Goal: Navigation & Orientation: Find specific page/section

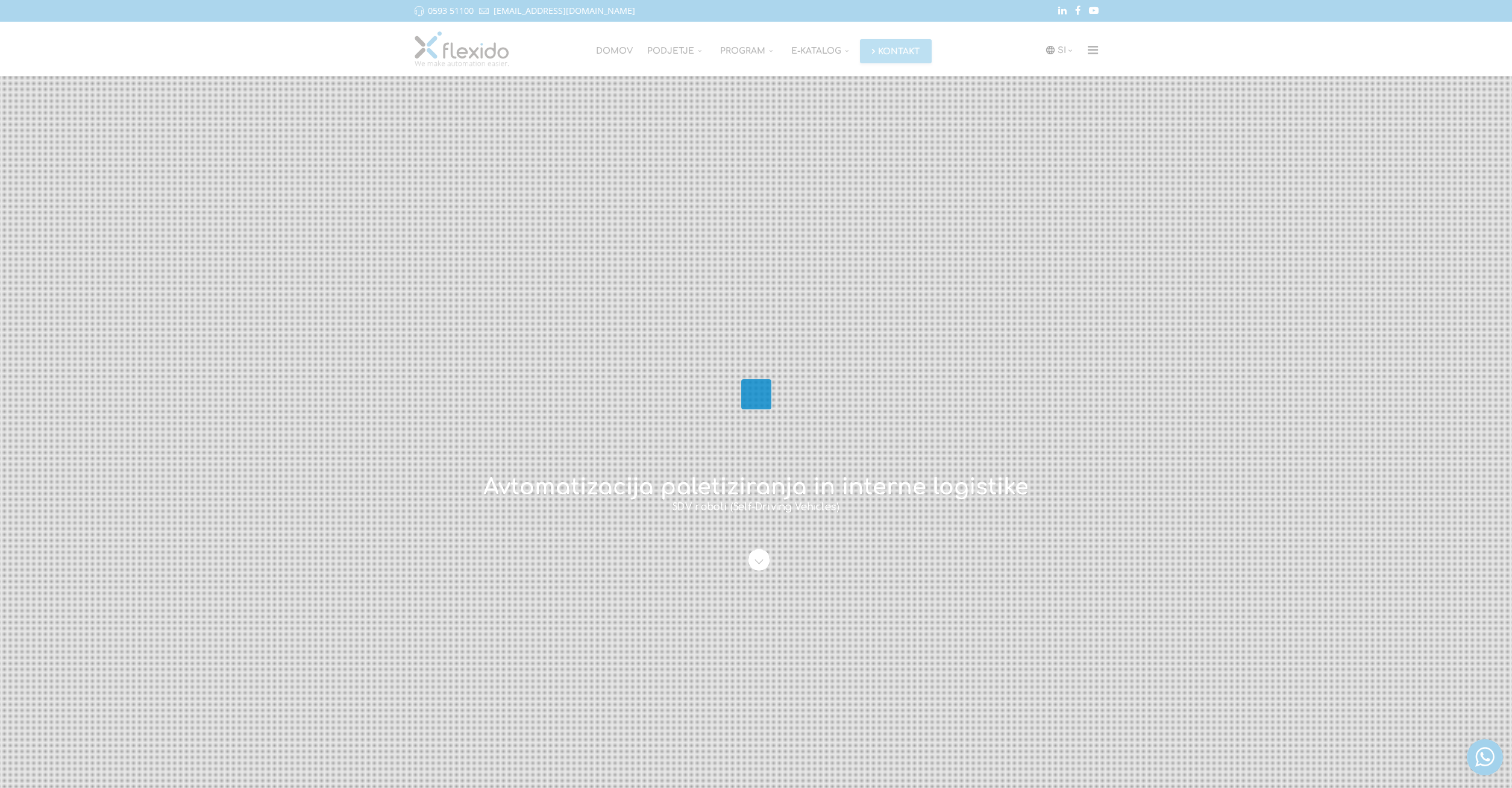
click at [648, 199] on div at bounding box center [756, 394] width 1512 height 788
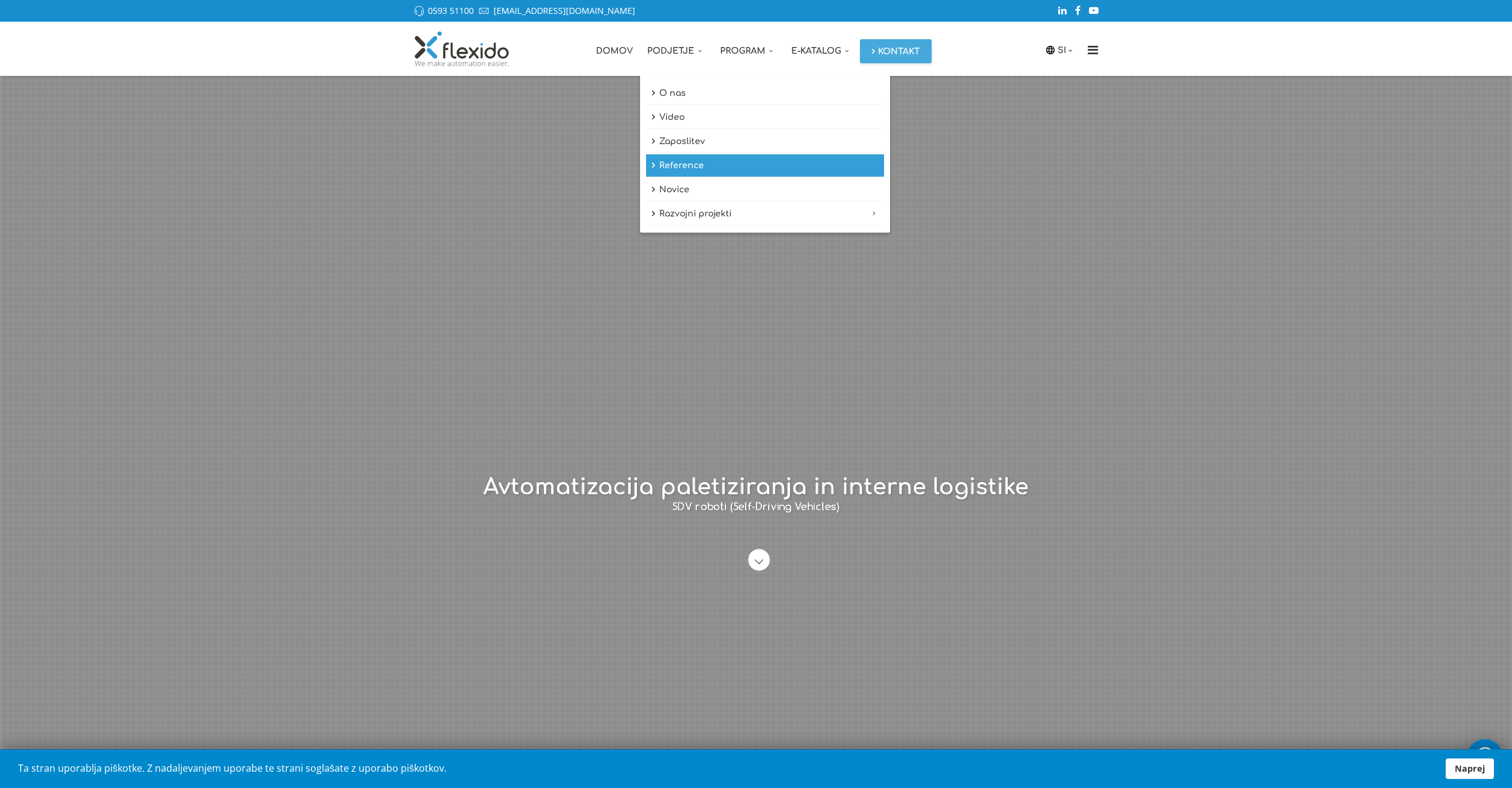
click at [679, 171] on link "Reference" at bounding box center [765, 165] width 238 height 23
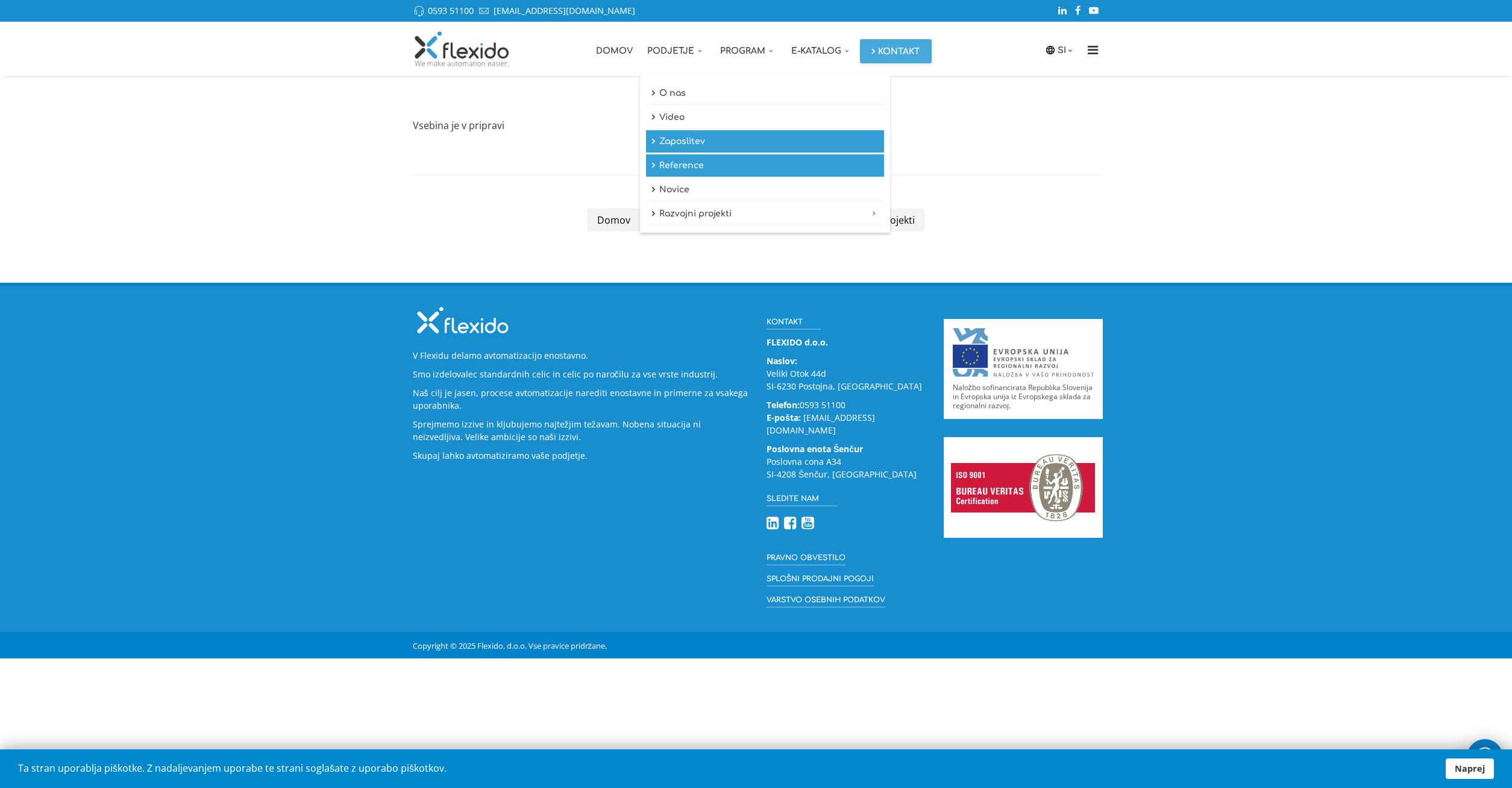
click at [670, 141] on link "Zaposlitev" at bounding box center [765, 141] width 238 height 23
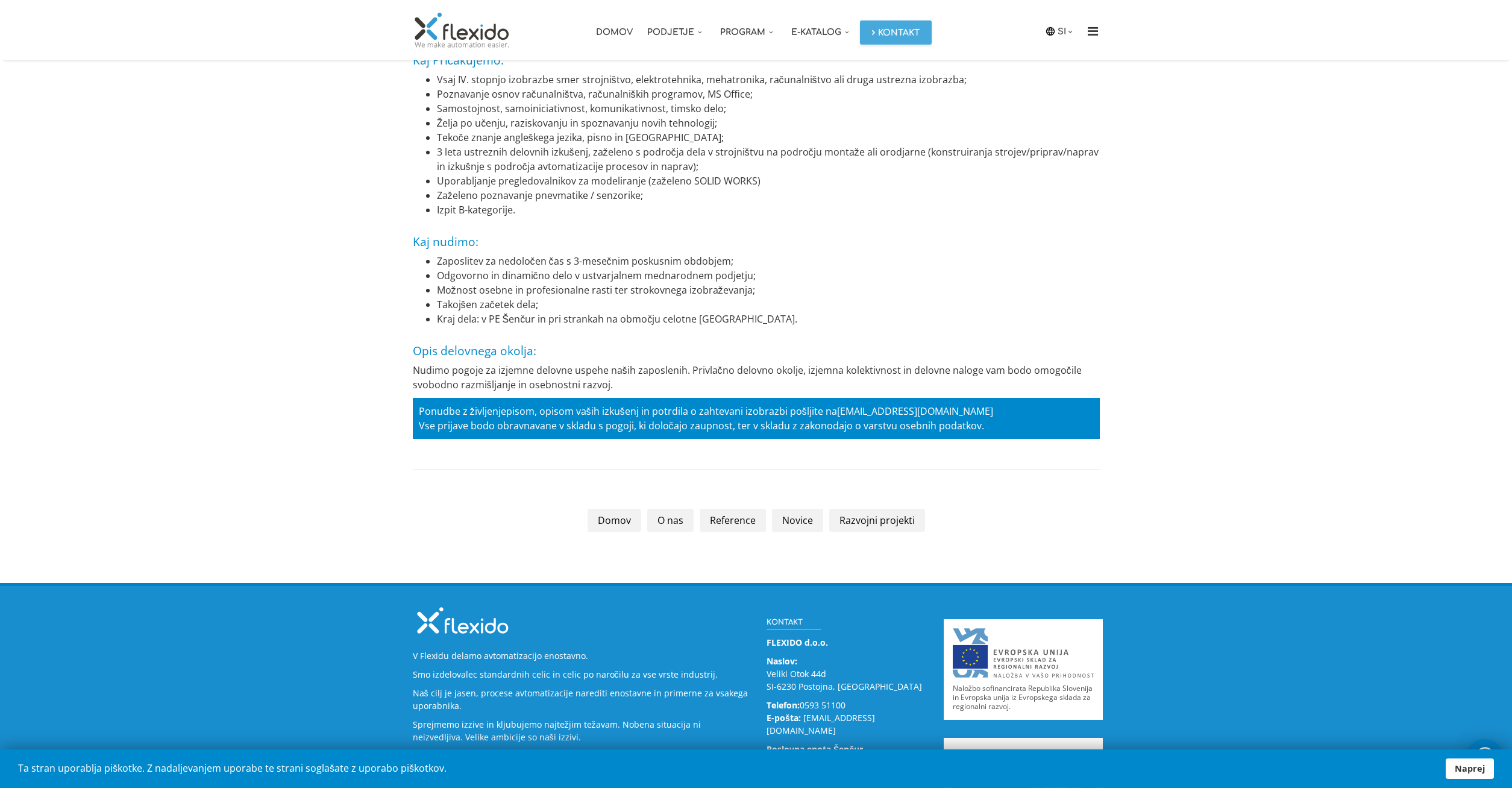
scroll to position [2521, 0]
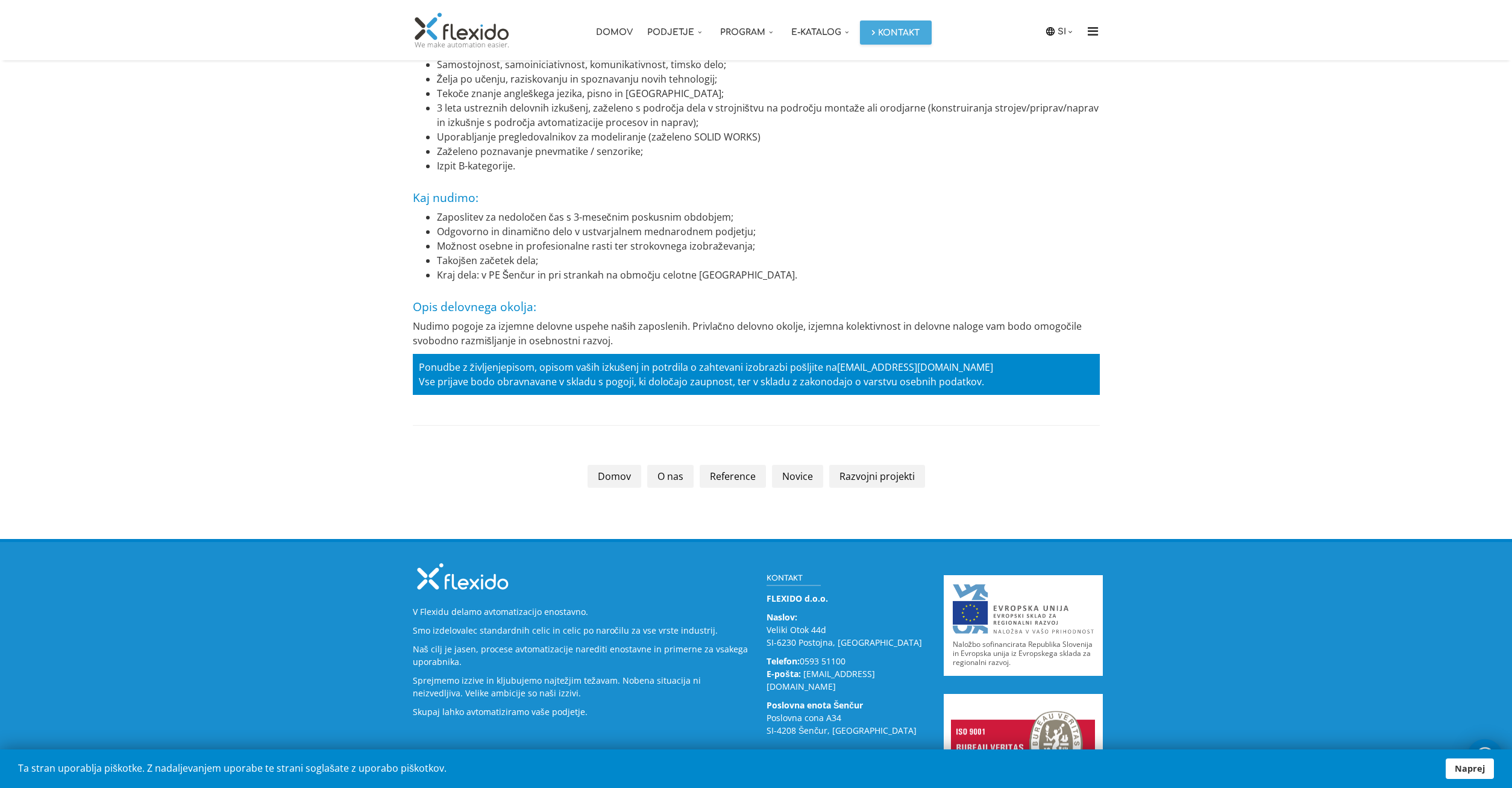
click at [620, 23] on link "Domov" at bounding box center [614, 30] width 51 height 60
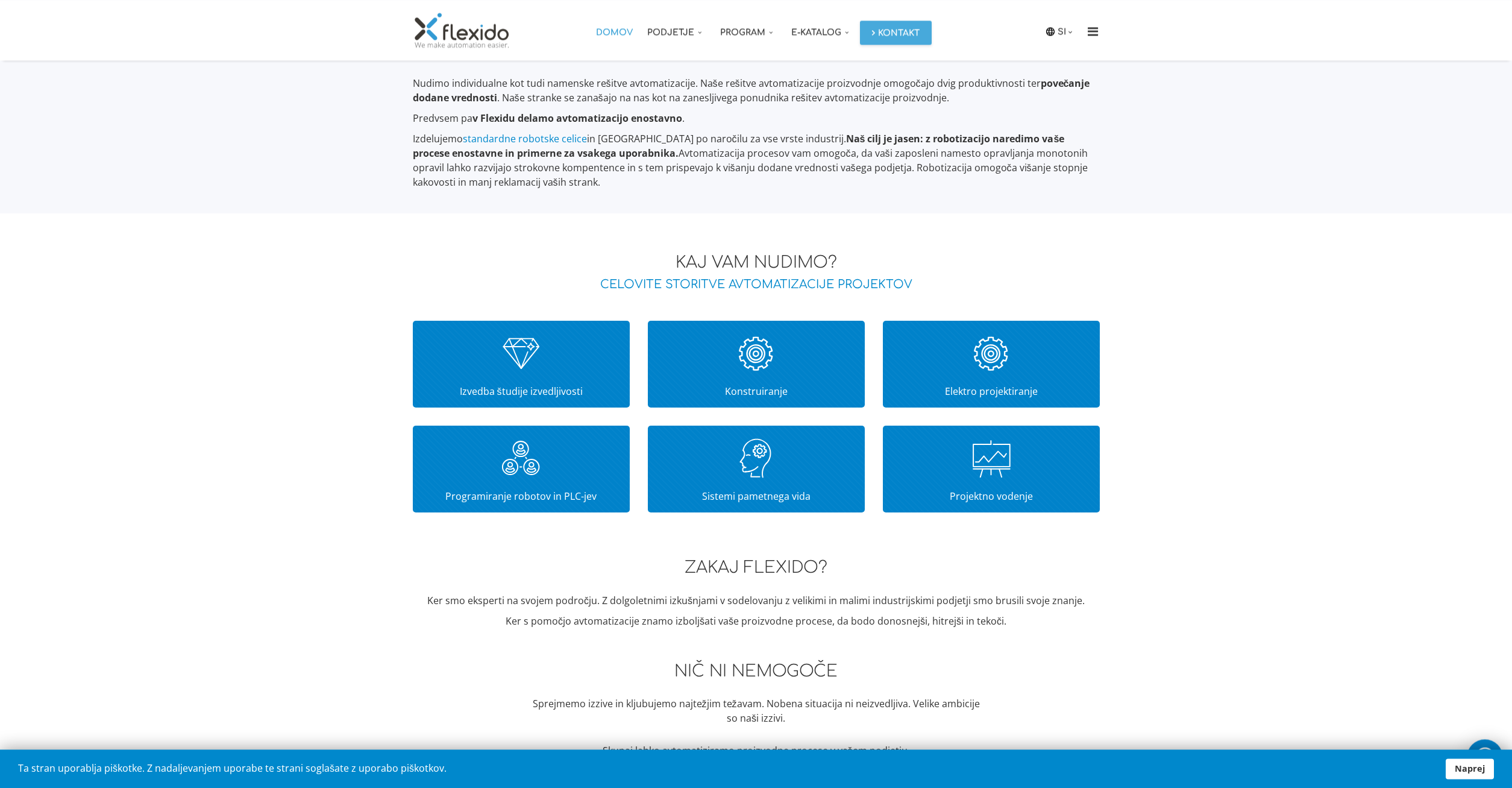
scroll to position [1045, 0]
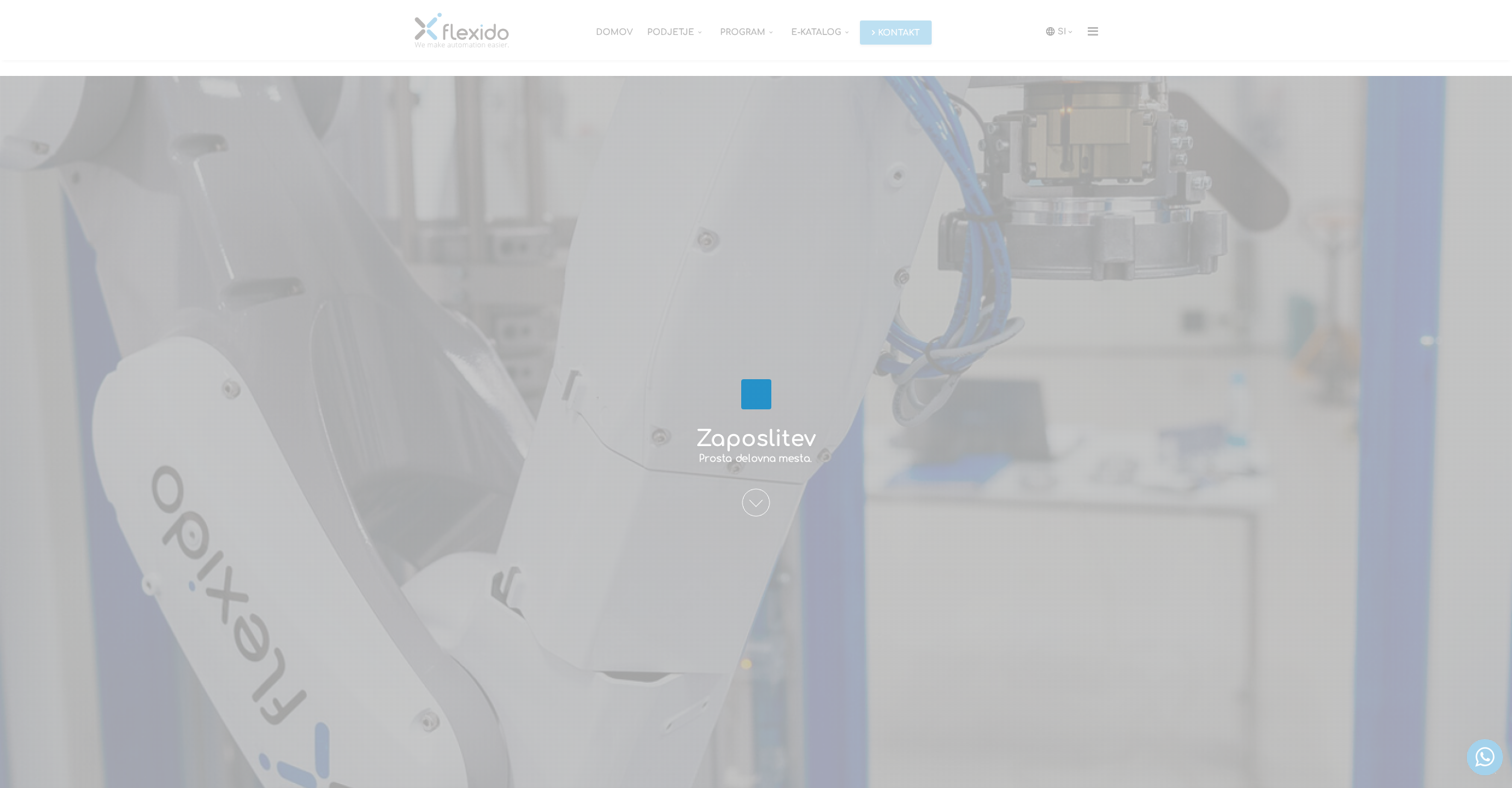
scroll to position [2521, 0]
